Goal: Navigation & Orientation: Find specific page/section

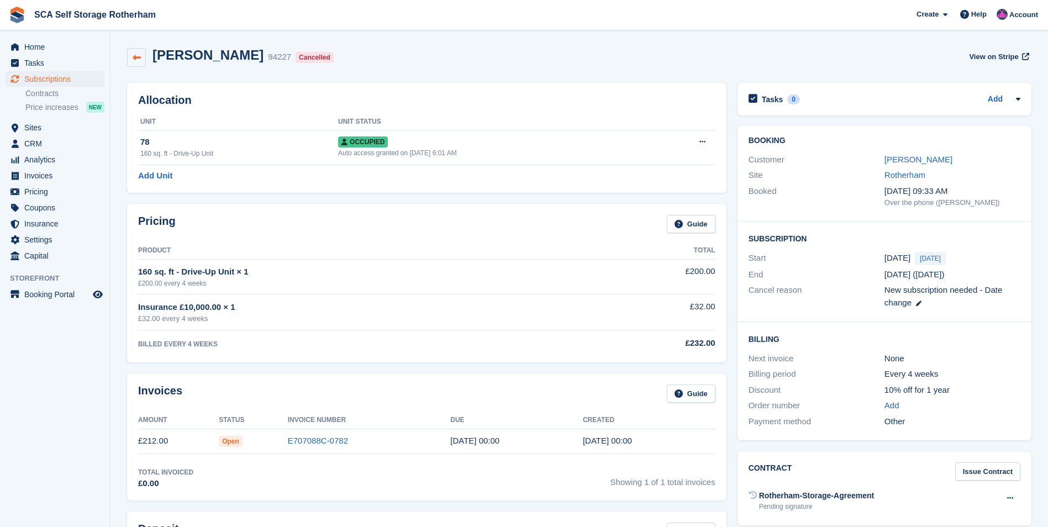
click at [138, 52] on link at bounding box center [136, 57] width 19 height 19
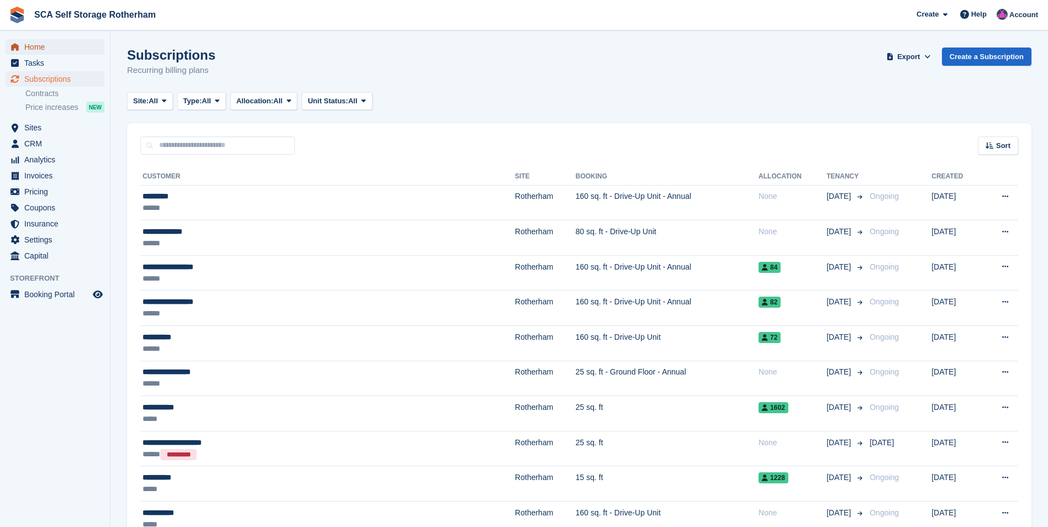
click at [47, 44] on span "Home" at bounding box center [57, 46] width 66 height 15
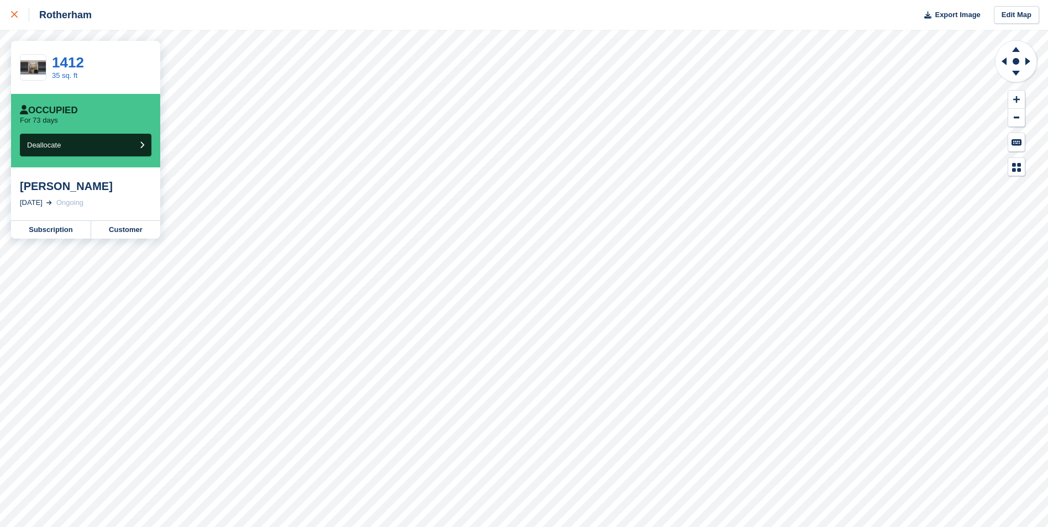
click at [14, 5] on link at bounding box center [14, 15] width 29 height 30
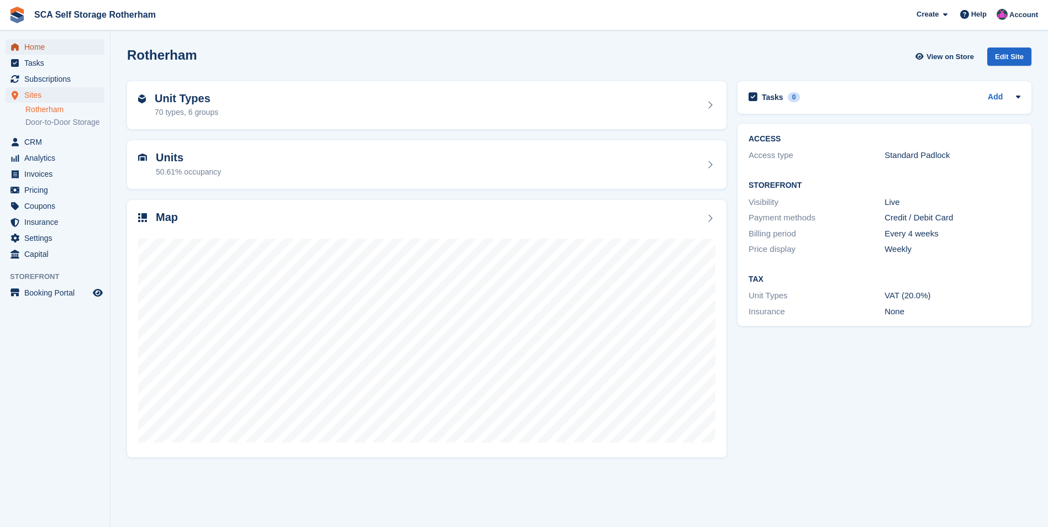
click at [35, 48] on span "Home" at bounding box center [57, 46] width 66 height 15
